Goal: Task Accomplishment & Management: Manage account settings

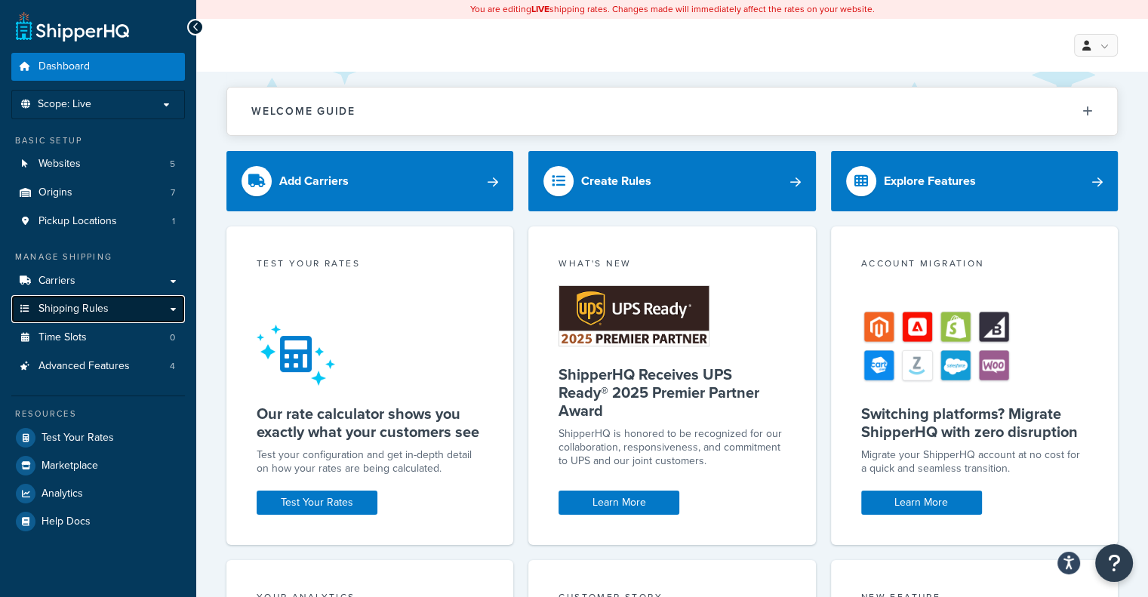
click at [70, 310] on span "Shipping Rules" at bounding box center [74, 309] width 70 height 13
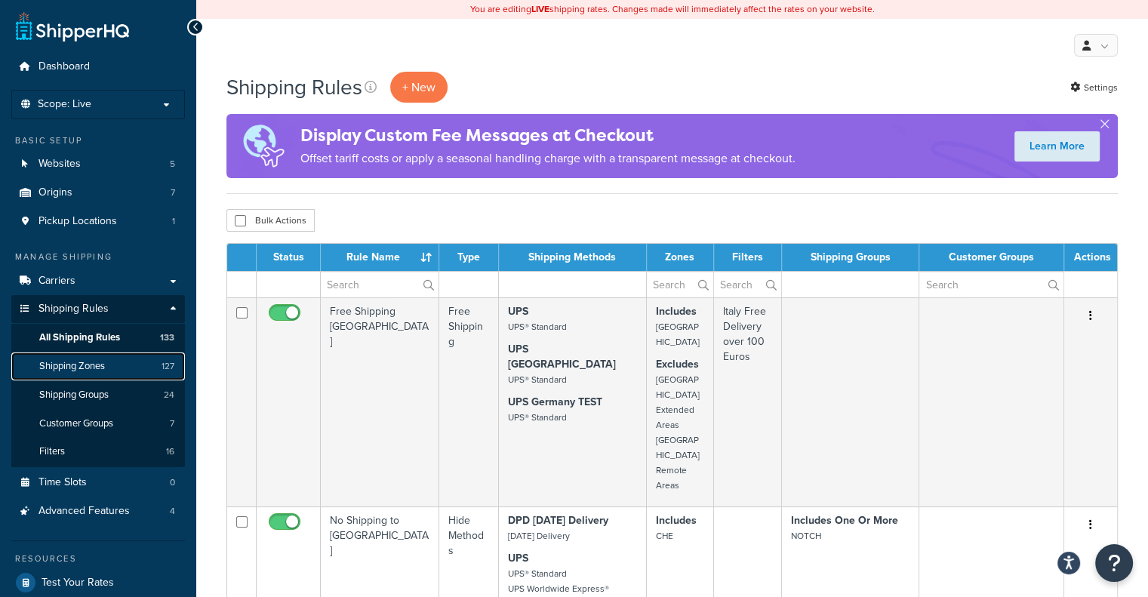
click at [102, 357] on link "Shipping Zones 127" at bounding box center [98, 367] width 174 height 28
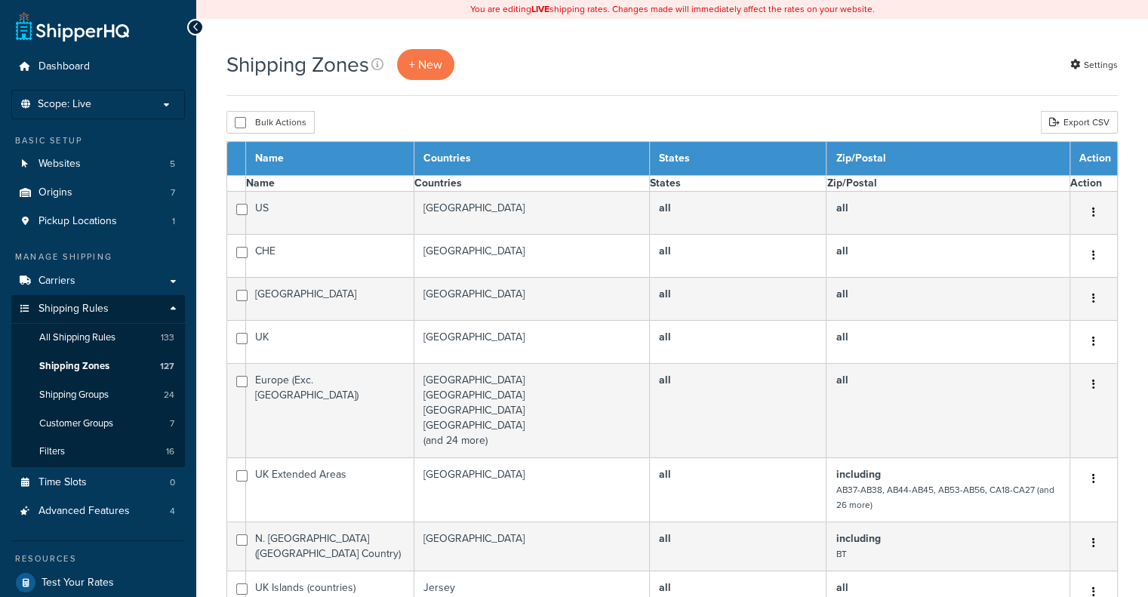
select select "15"
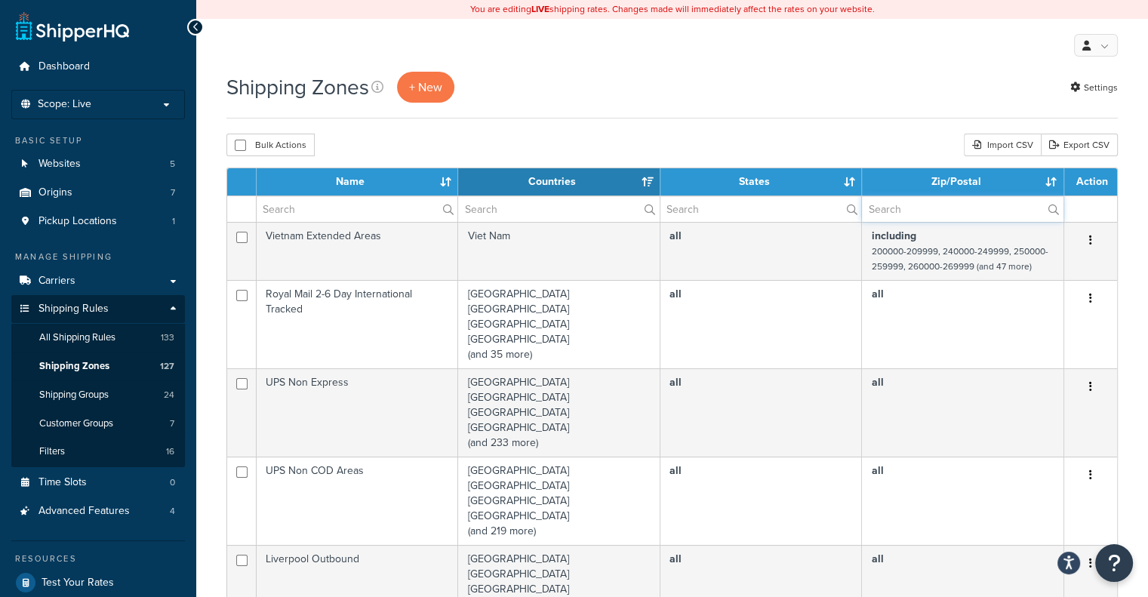
click at [989, 211] on input "text" at bounding box center [963, 209] width 202 height 26
paste input "TR8 4JU"
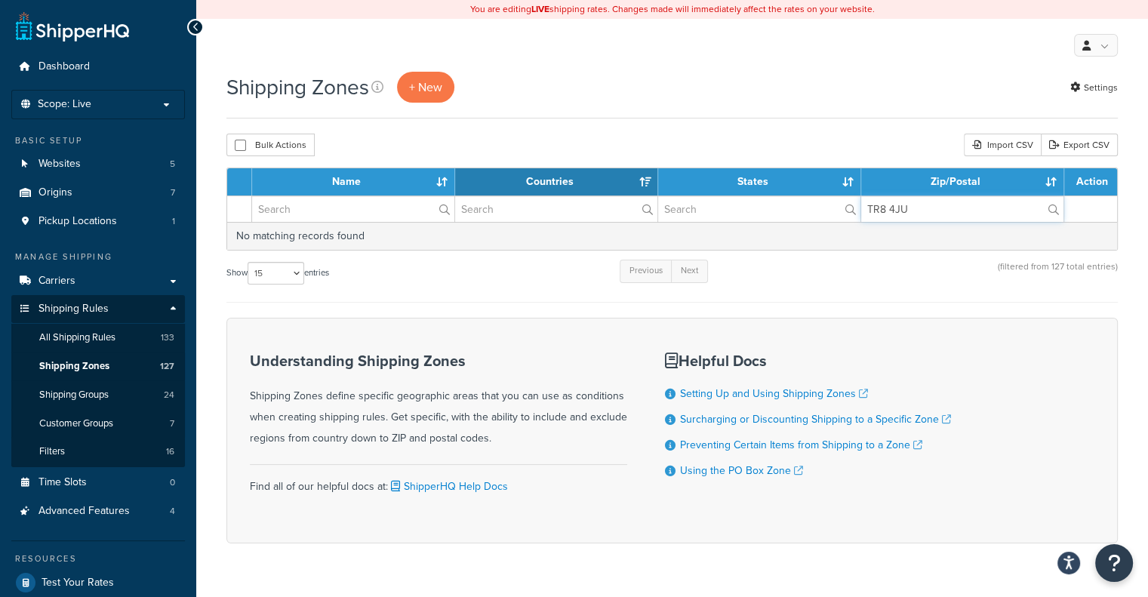
drag, startPoint x: 969, startPoint y: 209, endPoint x: 880, endPoint y: 200, distance: 90.3
click at [880, 200] on input "TR8 4JU" at bounding box center [962, 209] width 202 height 26
type input "TR"
click at [1051, 205] on label "TR" at bounding box center [962, 209] width 202 height 26
click at [1051, 205] on input "TR" at bounding box center [962, 209] width 202 height 26
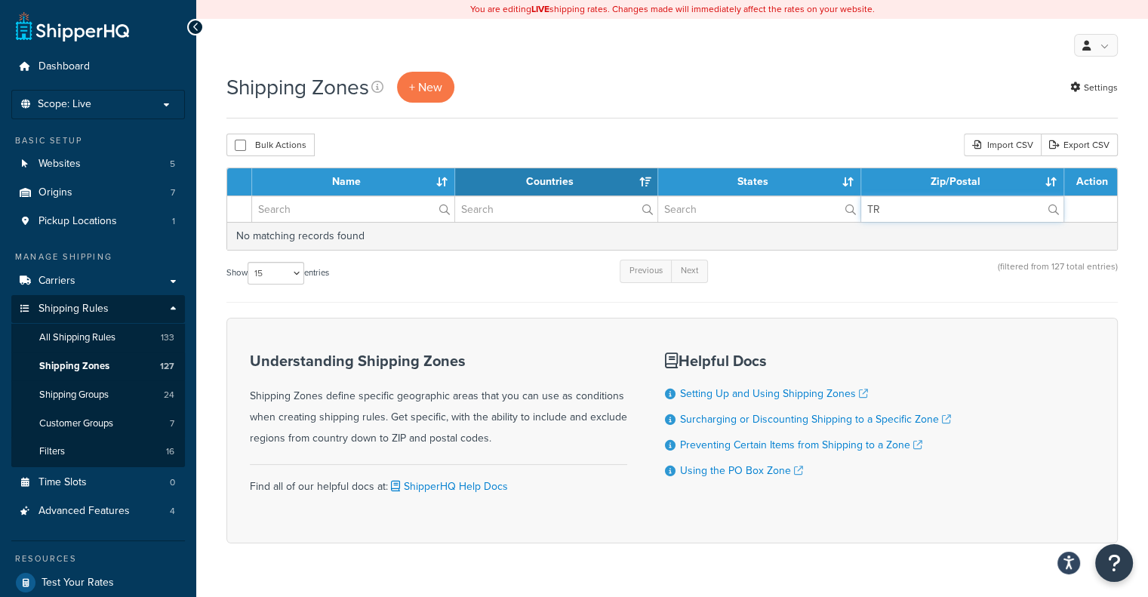
drag, startPoint x: 914, startPoint y: 205, endPoint x: 850, endPoint y: 194, distance: 65.0
click at [850, 194] on table "Name Countries States Zip/Postal Action TR" at bounding box center [672, 209] width 892 height 83
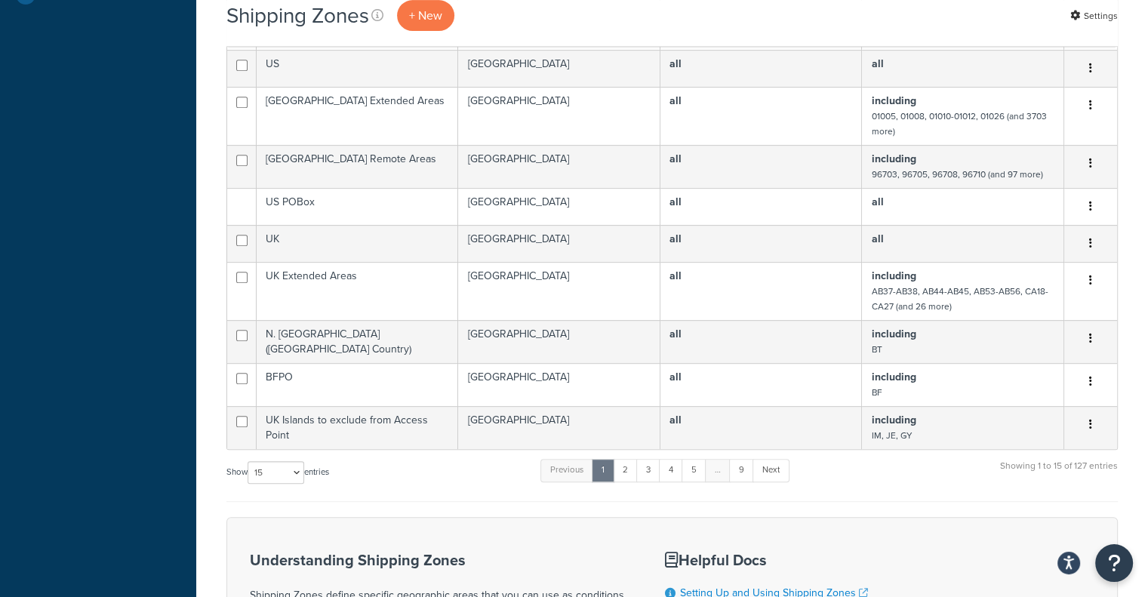
scroll to position [679, 0]
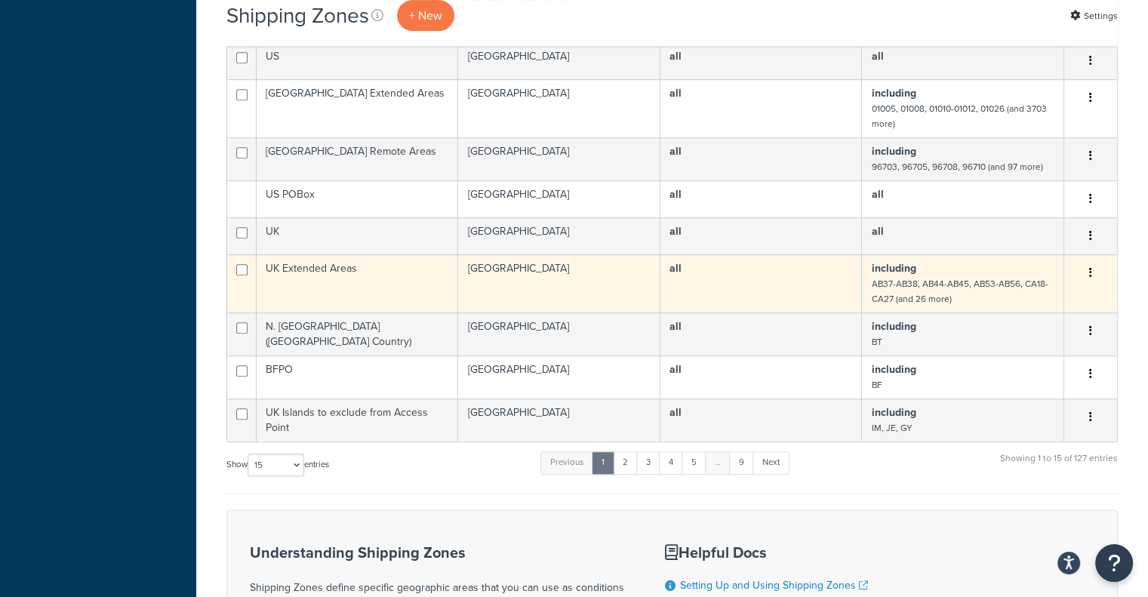
click at [1088, 269] on button "button" at bounding box center [1090, 273] width 21 height 24
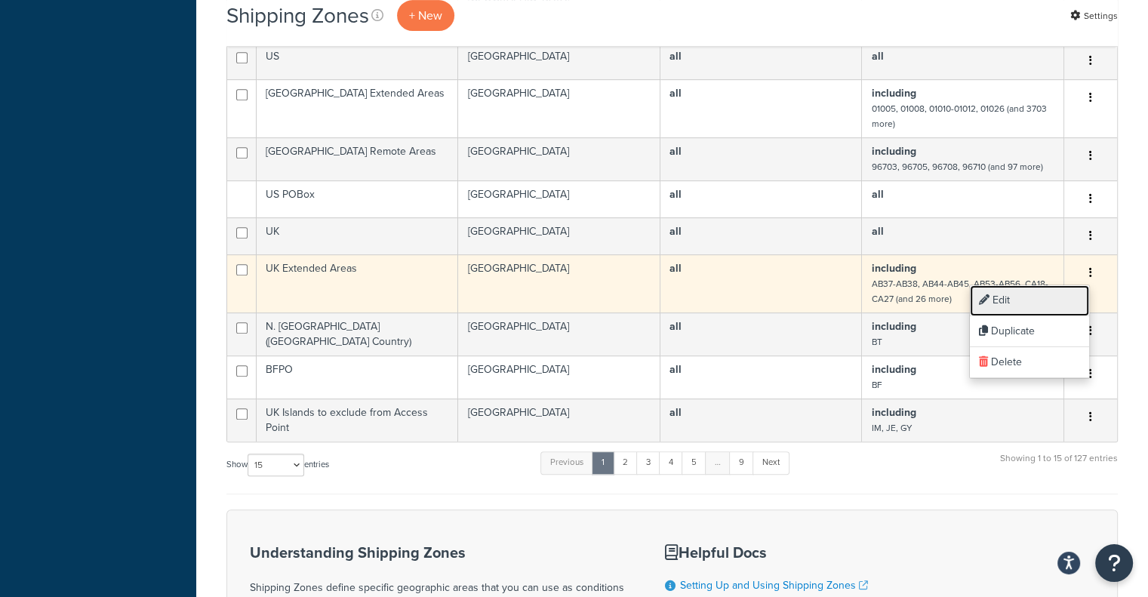
click at [1060, 288] on link "Edit" at bounding box center [1029, 300] width 119 height 31
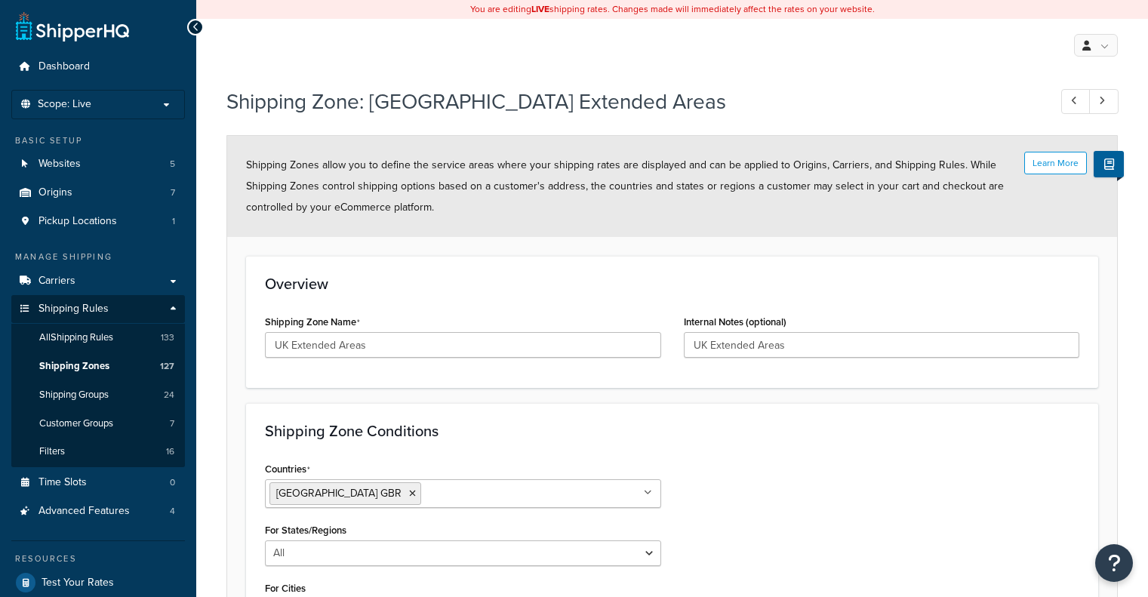
select select "including"
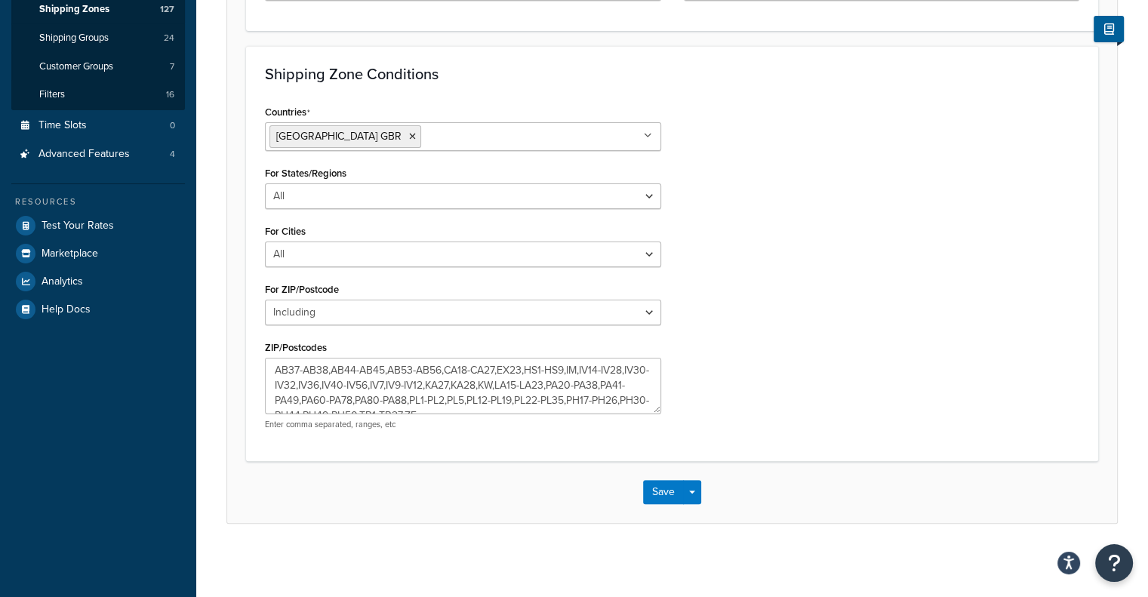
scroll to position [15, 0]
